Goal: Transaction & Acquisition: Purchase product/service

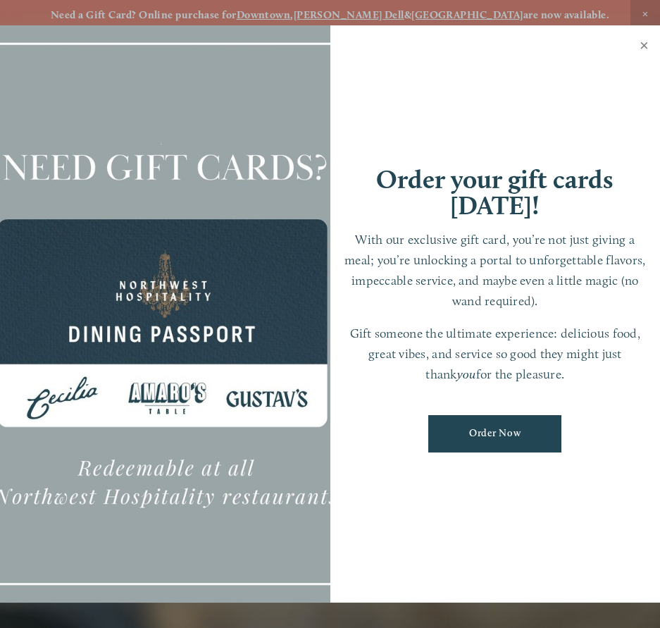
click at [647, 43] on link "Close" at bounding box center [644, 46] width 27 height 39
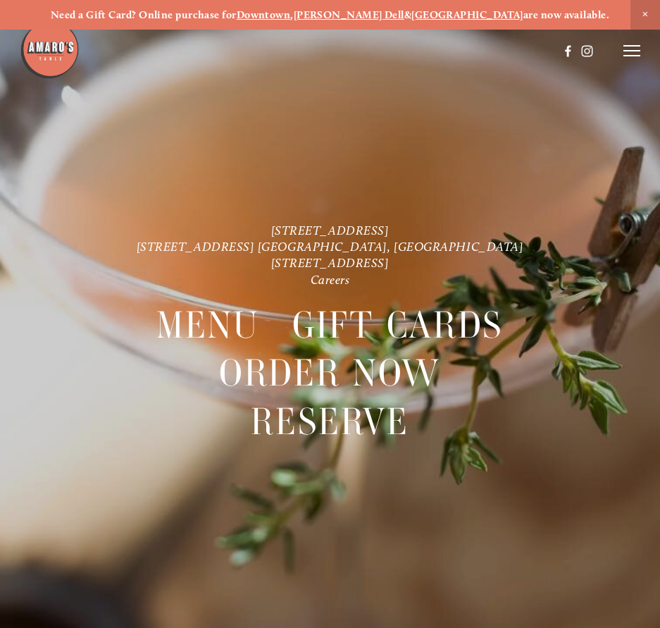
click at [634, 49] on icon at bounding box center [632, 50] width 17 height 13
click at [368, 47] on span "Menu" at bounding box center [363, 50] width 26 height 12
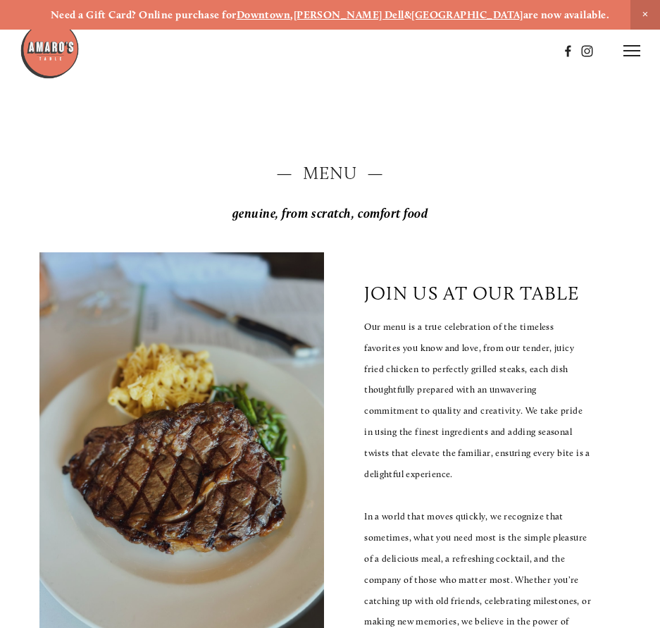
click at [634, 55] on icon at bounding box center [632, 50] width 17 height 13
click at [412, 48] on span "Order Now" at bounding box center [412, 50] width 50 height 12
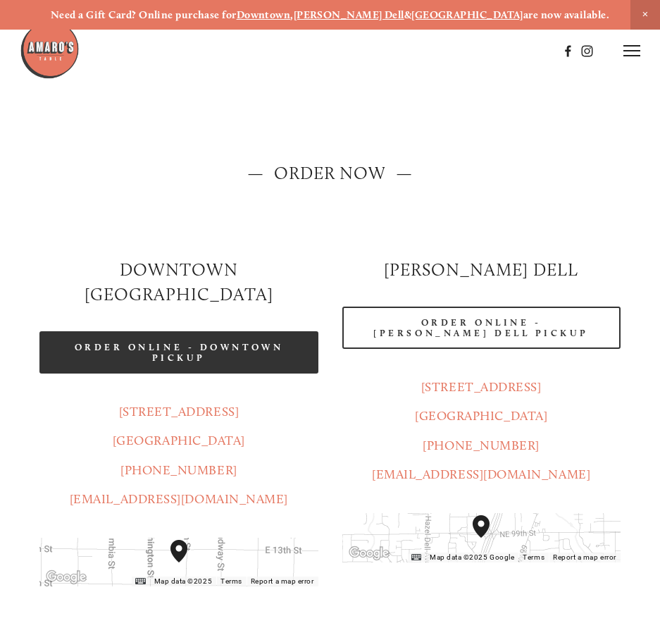
click at [143, 341] on link "Order Online - Downtown pickup" at bounding box center [178, 352] width 278 height 42
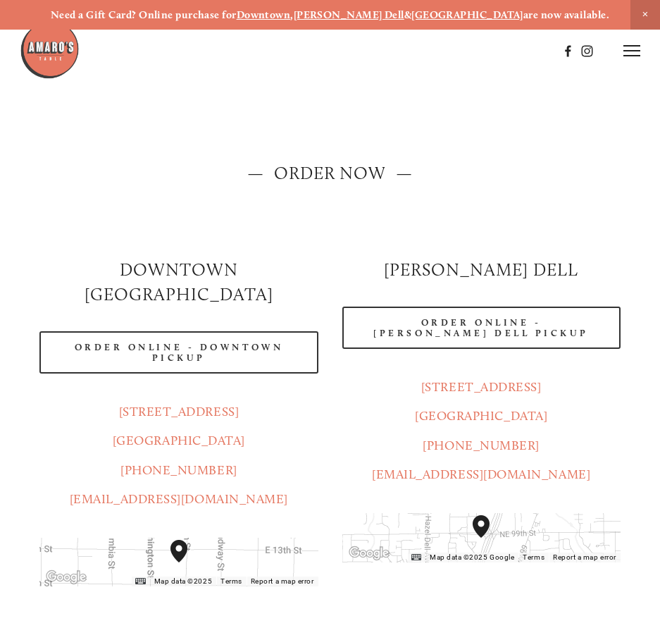
click at [625, 54] on icon at bounding box center [632, 50] width 17 height 13
click at [356, 51] on span "Menu" at bounding box center [363, 50] width 26 height 12
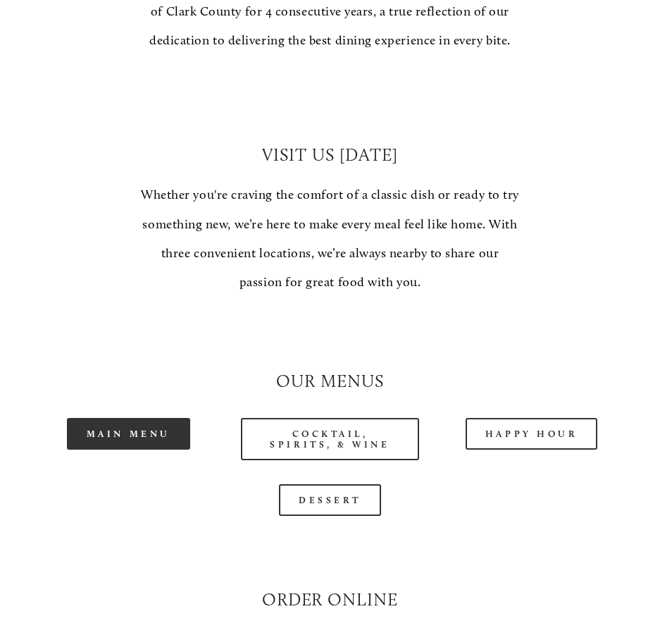
scroll to position [1128, 0]
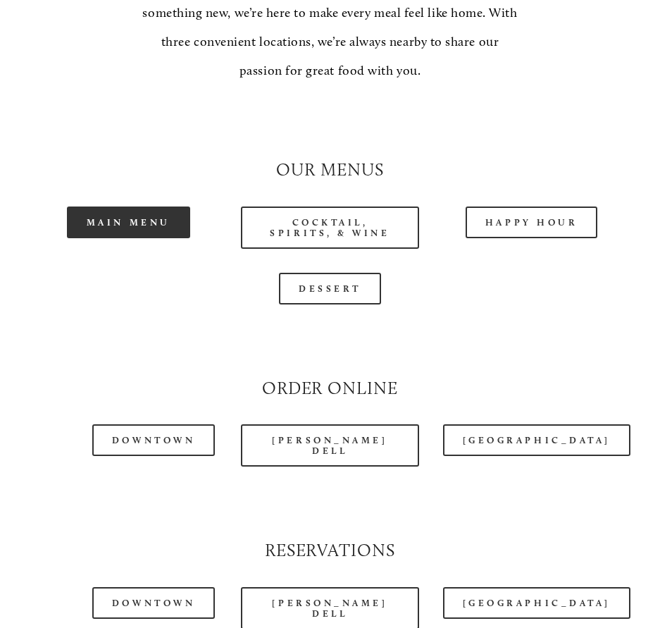
click at [139, 207] on link "Main Menu" at bounding box center [128, 223] width 123 height 32
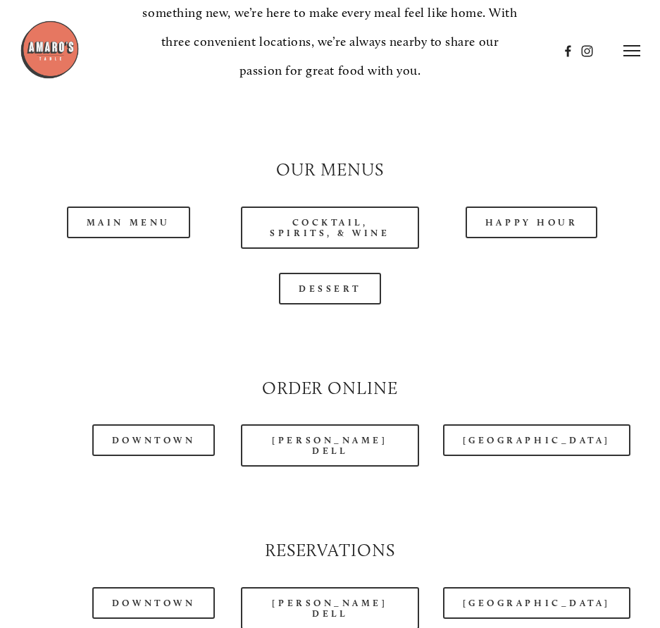
scroll to position [1551, 0]
